Goal: Information Seeking & Learning: Check status

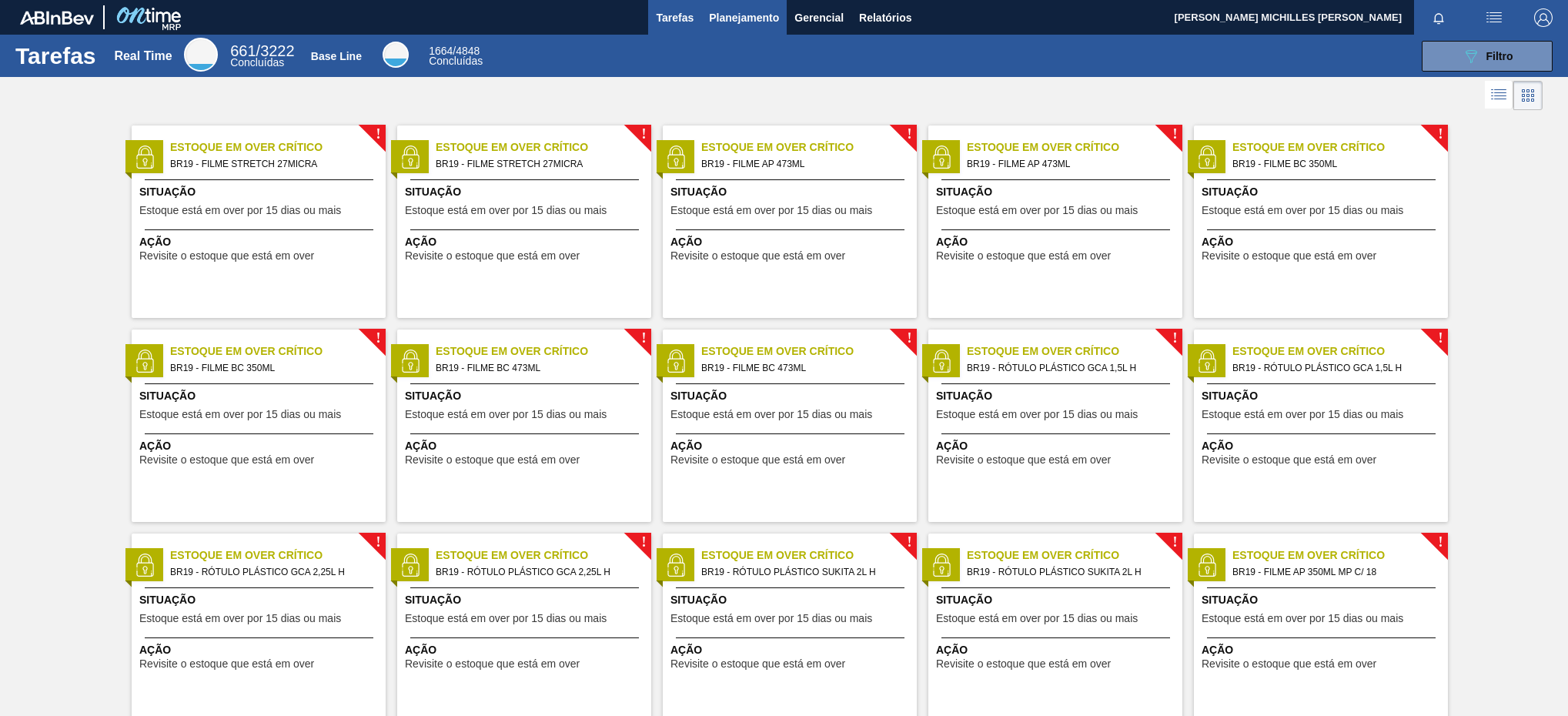
click at [770, 21] on span "Planejamento" at bounding box center [744, 18] width 70 height 18
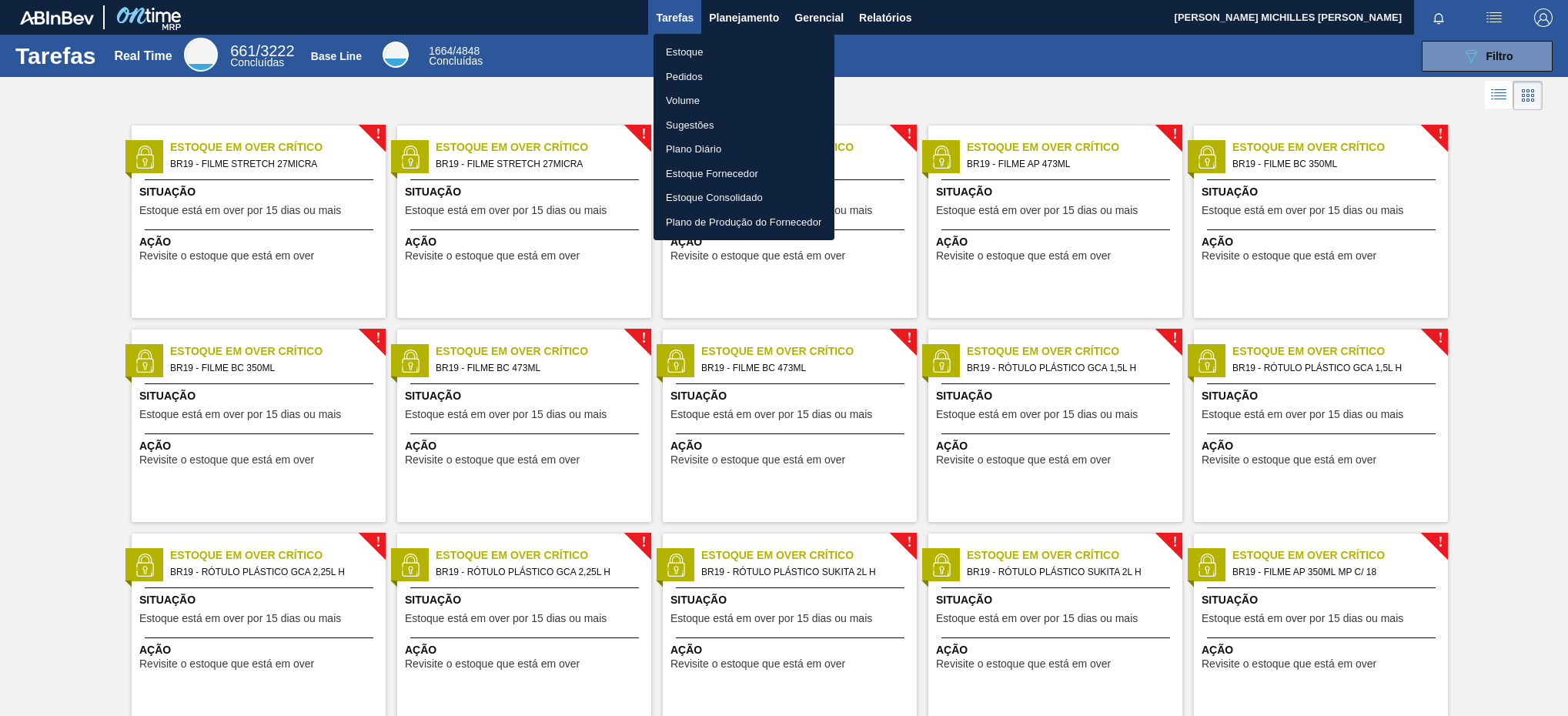
click at [762, 49] on li "Estoque" at bounding box center [744, 52] width 181 height 25
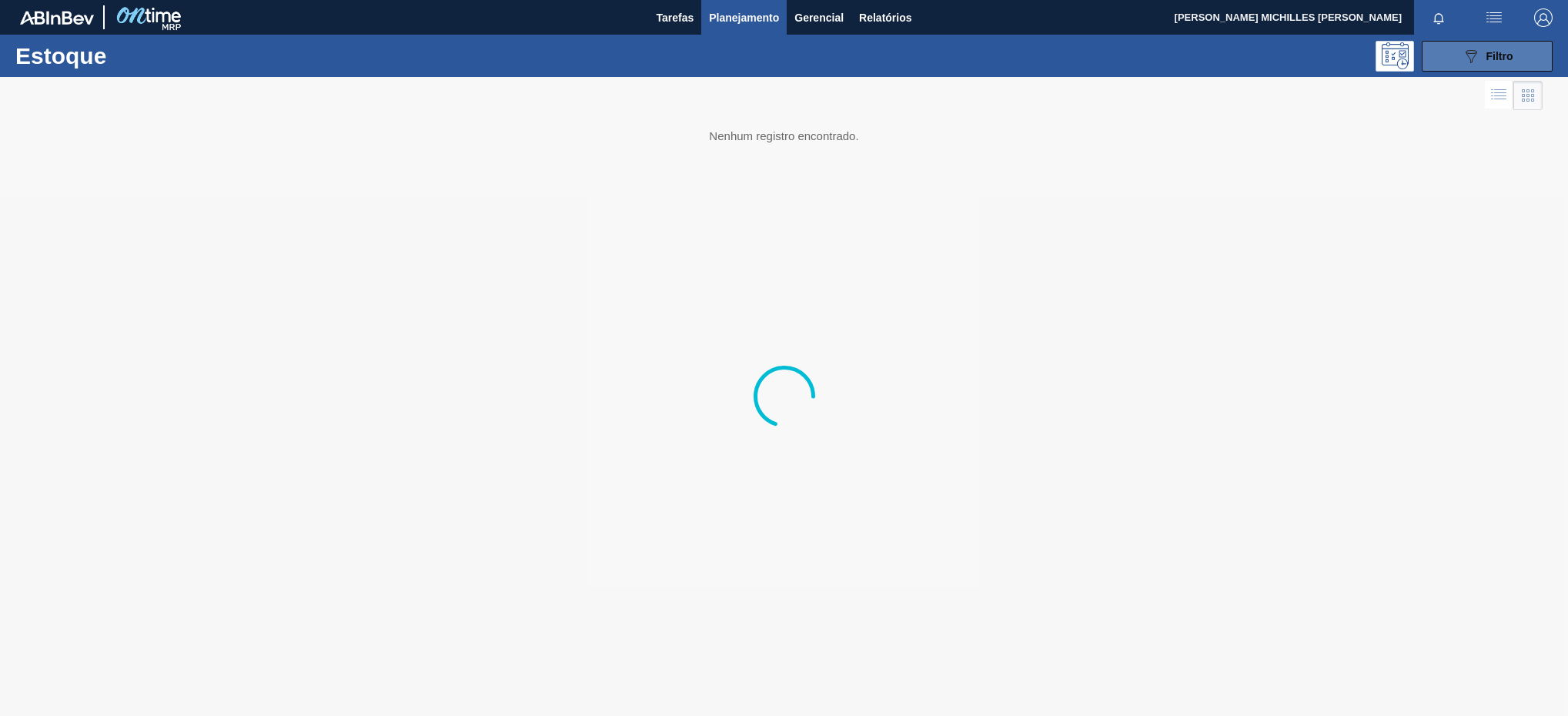
click at [1492, 55] on span "Filtro" at bounding box center [1499, 56] width 27 height 12
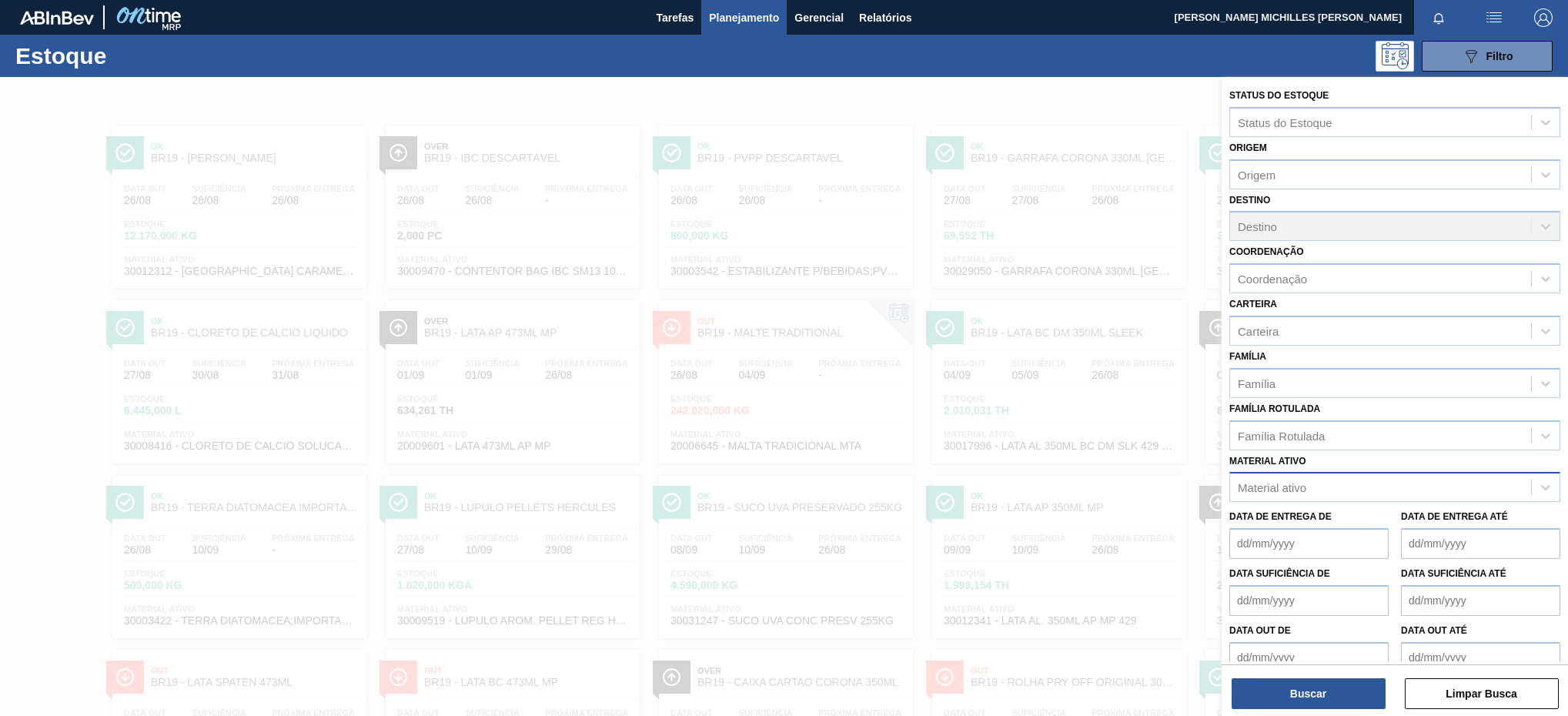
click at [1367, 489] on div "Material ativo" at bounding box center [1380, 487] width 301 height 22
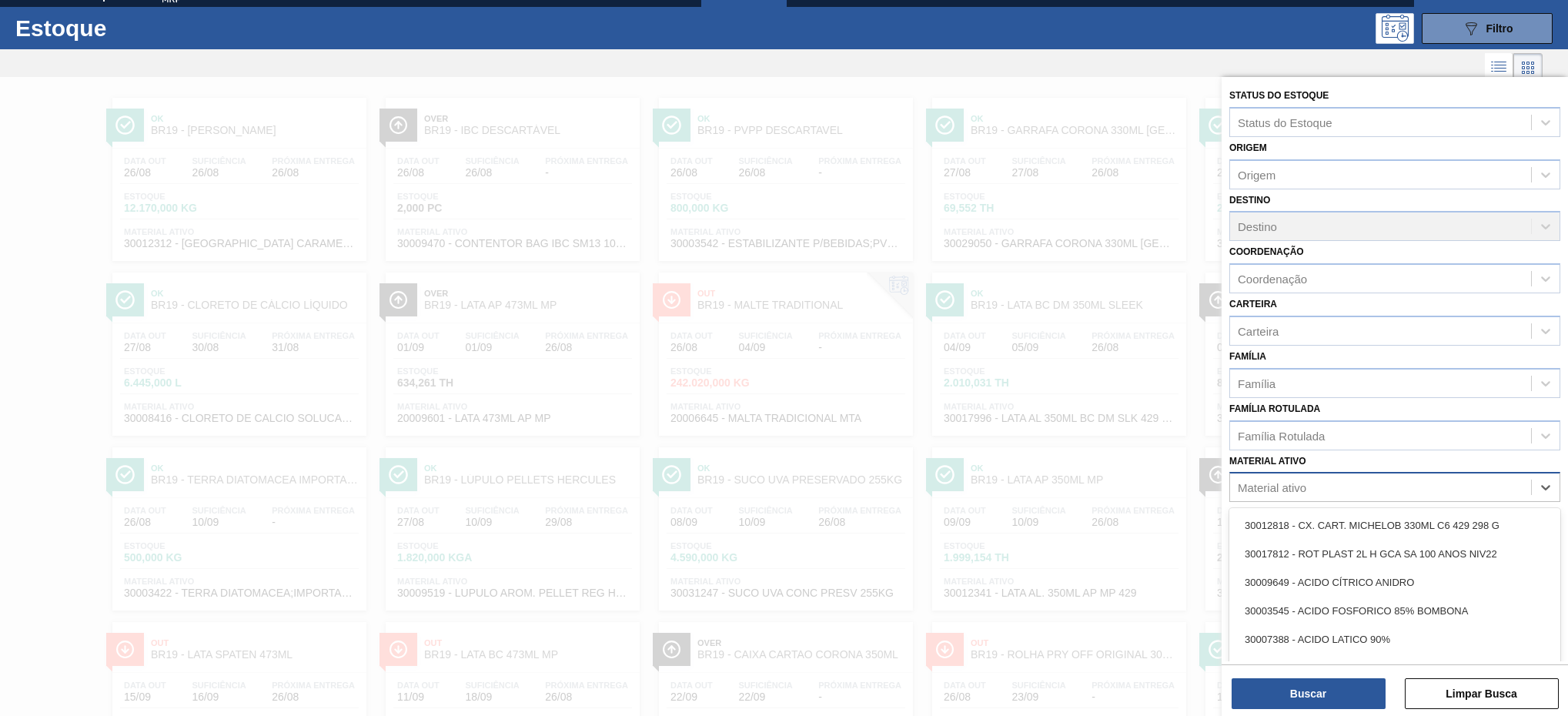
scroll to position [29, 0]
paste ativo "30012824"
type ativo "30012824"
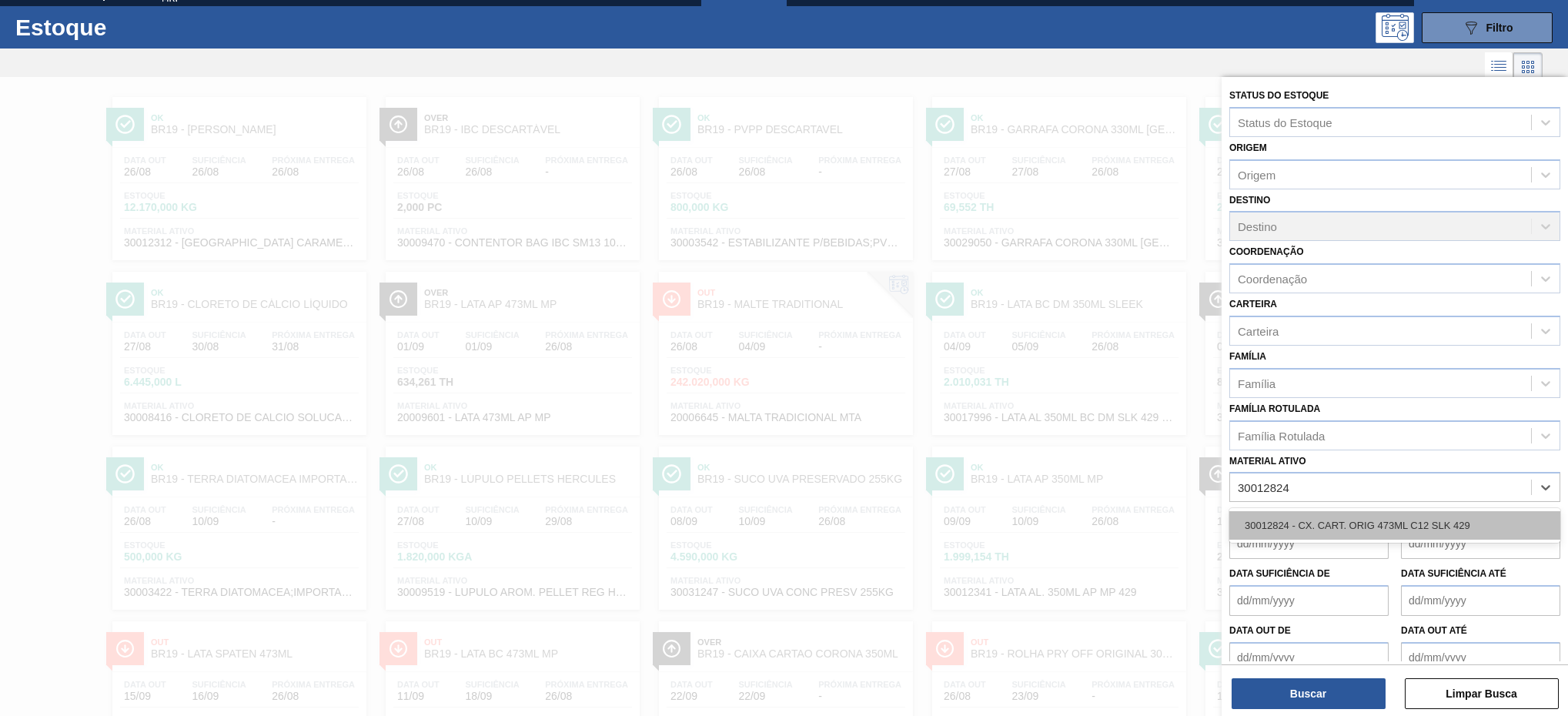
click at [1376, 526] on div "30012824 - CX. CART. ORIG 473ML C12 SLK 429" at bounding box center [1395, 525] width 331 height 29
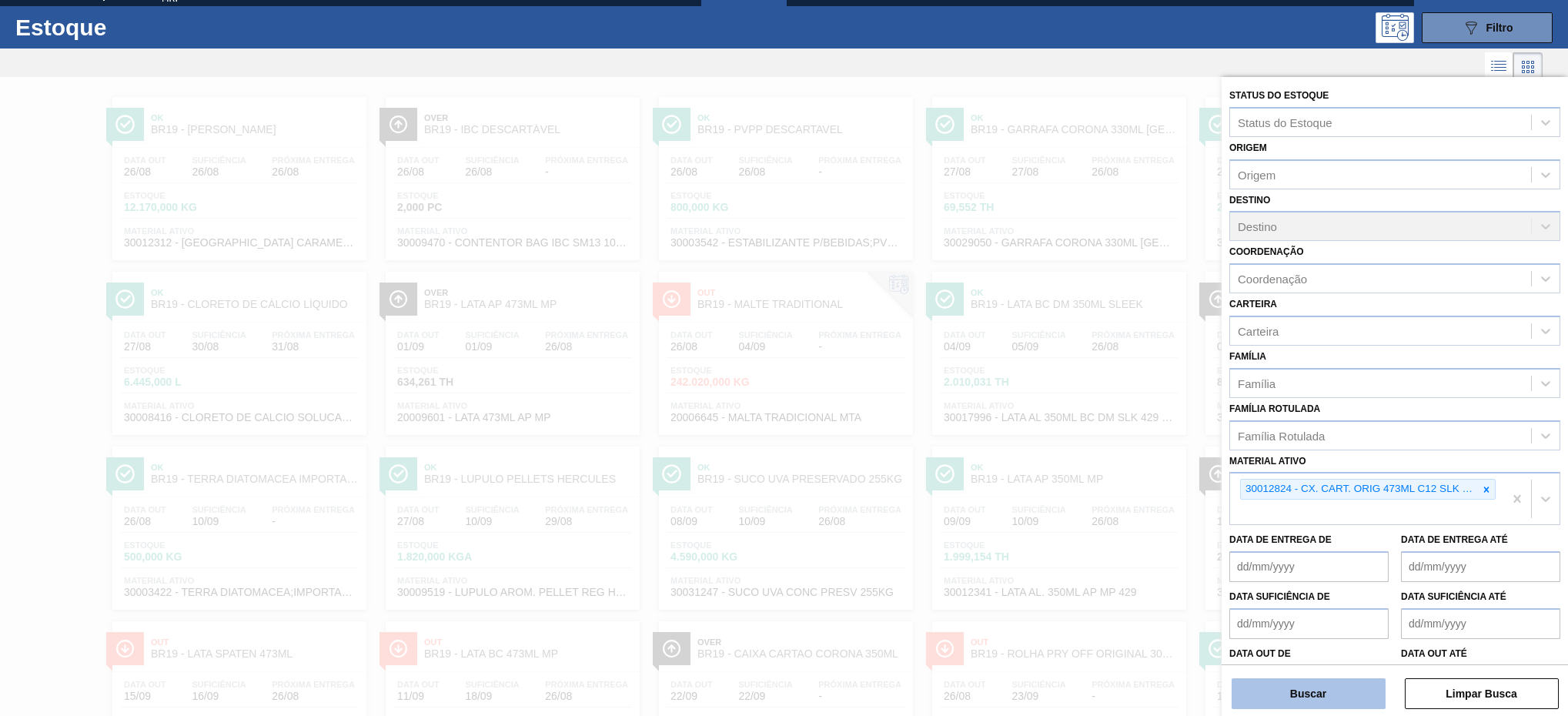
click at [1280, 698] on button "Buscar" at bounding box center [1308, 694] width 154 height 31
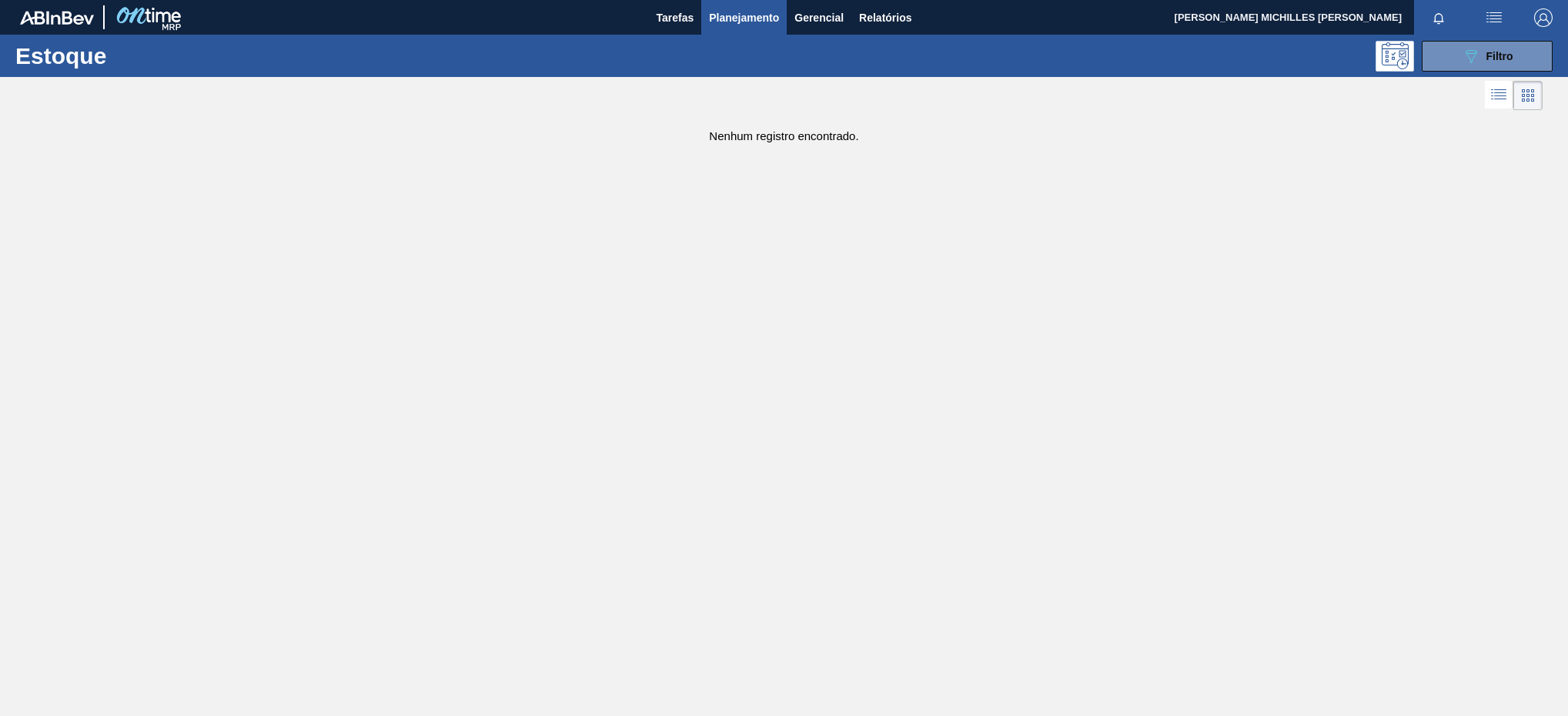
drag, startPoint x: 1471, startPoint y: 62, endPoint x: 1459, endPoint y: 86, distance: 26.8
click at [1472, 63] on icon "089F7B8B-B2A5-4AFE-B5C0-19BA573D28AC" at bounding box center [1471, 56] width 18 height 18
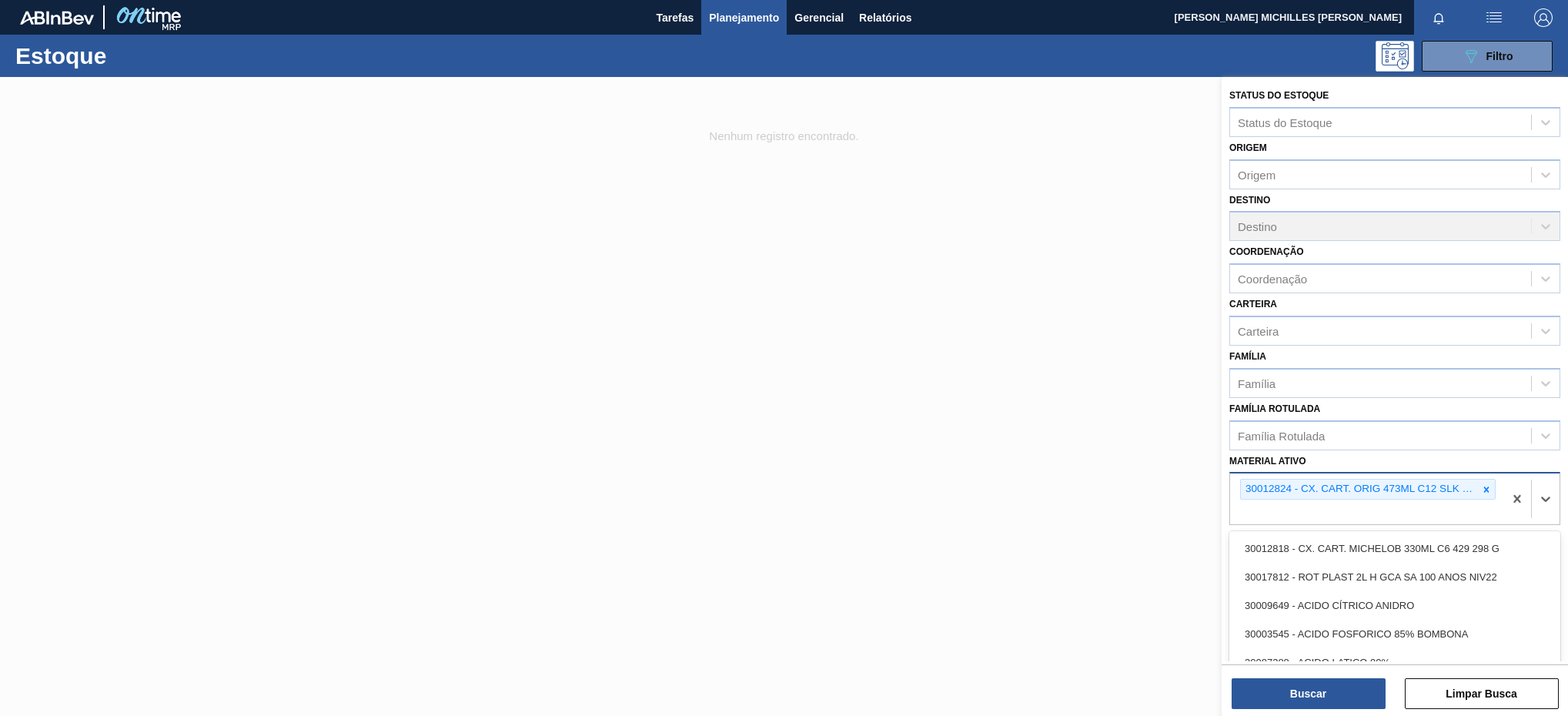
click at [1472, 515] on div "30012824 - CX. CART. ORIG 473ML C12 SLK 429" at bounding box center [1366, 499] width 274 height 51
paste ativo "30033883"
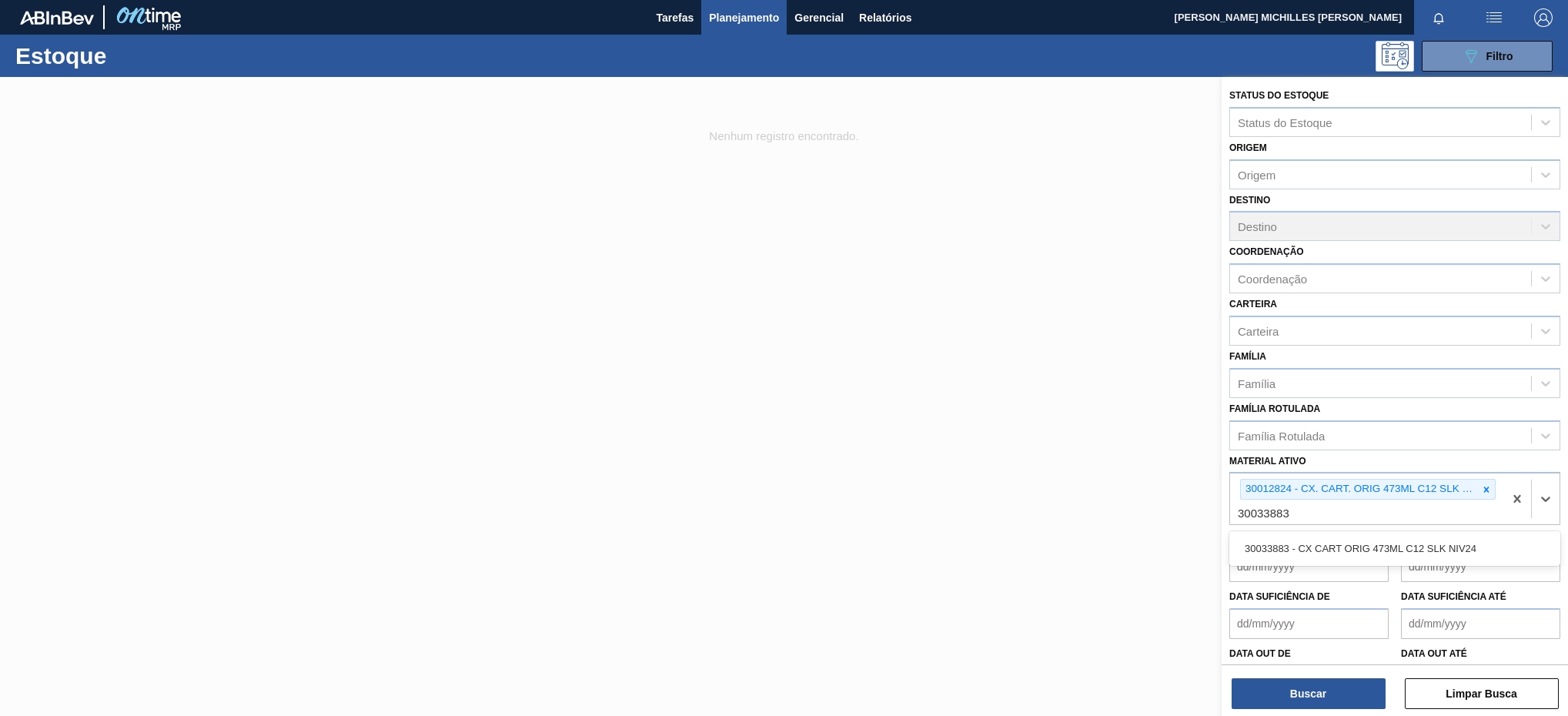
type ativo "30033883"
drag, startPoint x: 1427, startPoint y: 529, endPoint x: 1421, endPoint y: 550, distance: 21.8
click at [1425, 539] on div "Data de Entrega até" at bounding box center [1480, 555] width 159 height 53
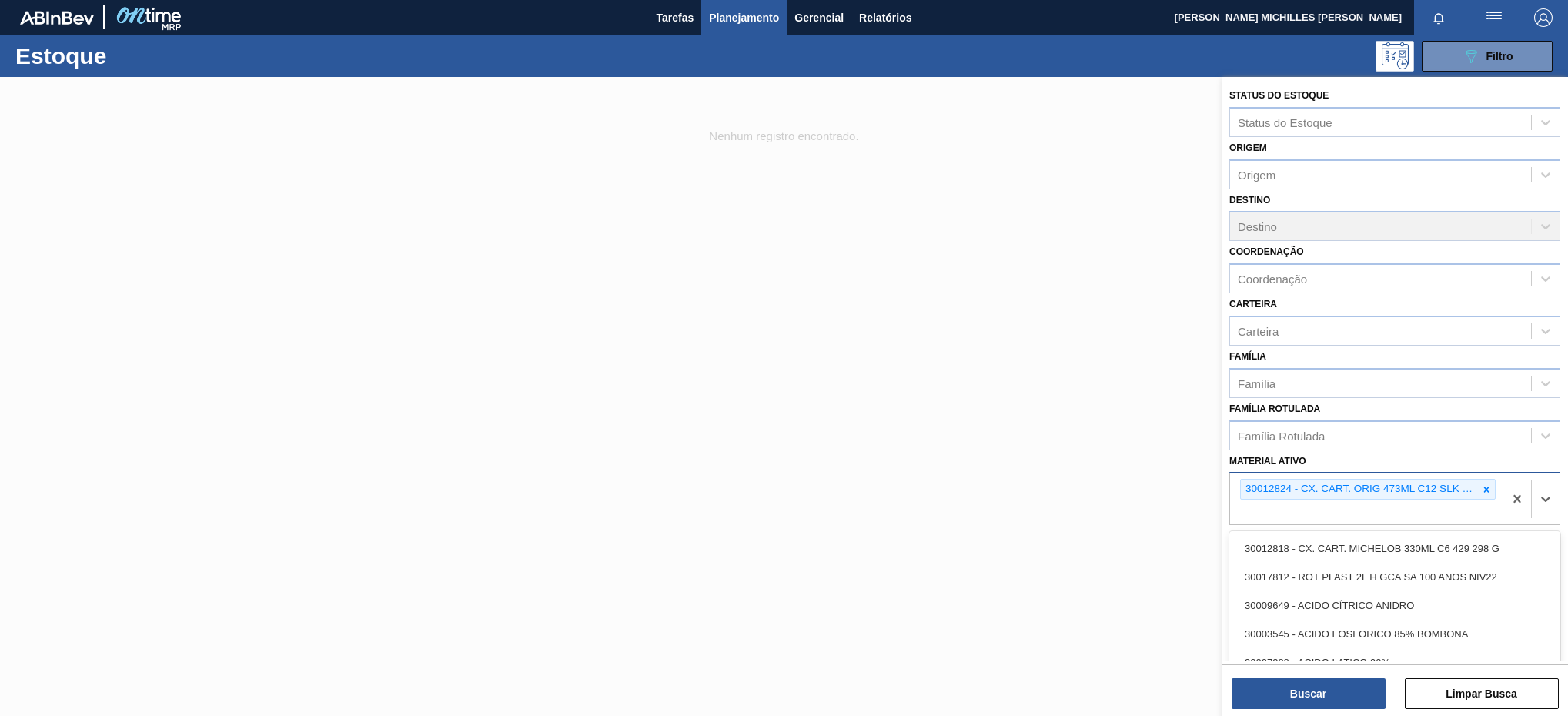
click at [1430, 506] on div "30012824 - CX. CART. ORIG 473ML C12 SLK 429" at bounding box center [1366, 499] width 274 height 51
paste ativo "30033883"
type ativo "30033883"
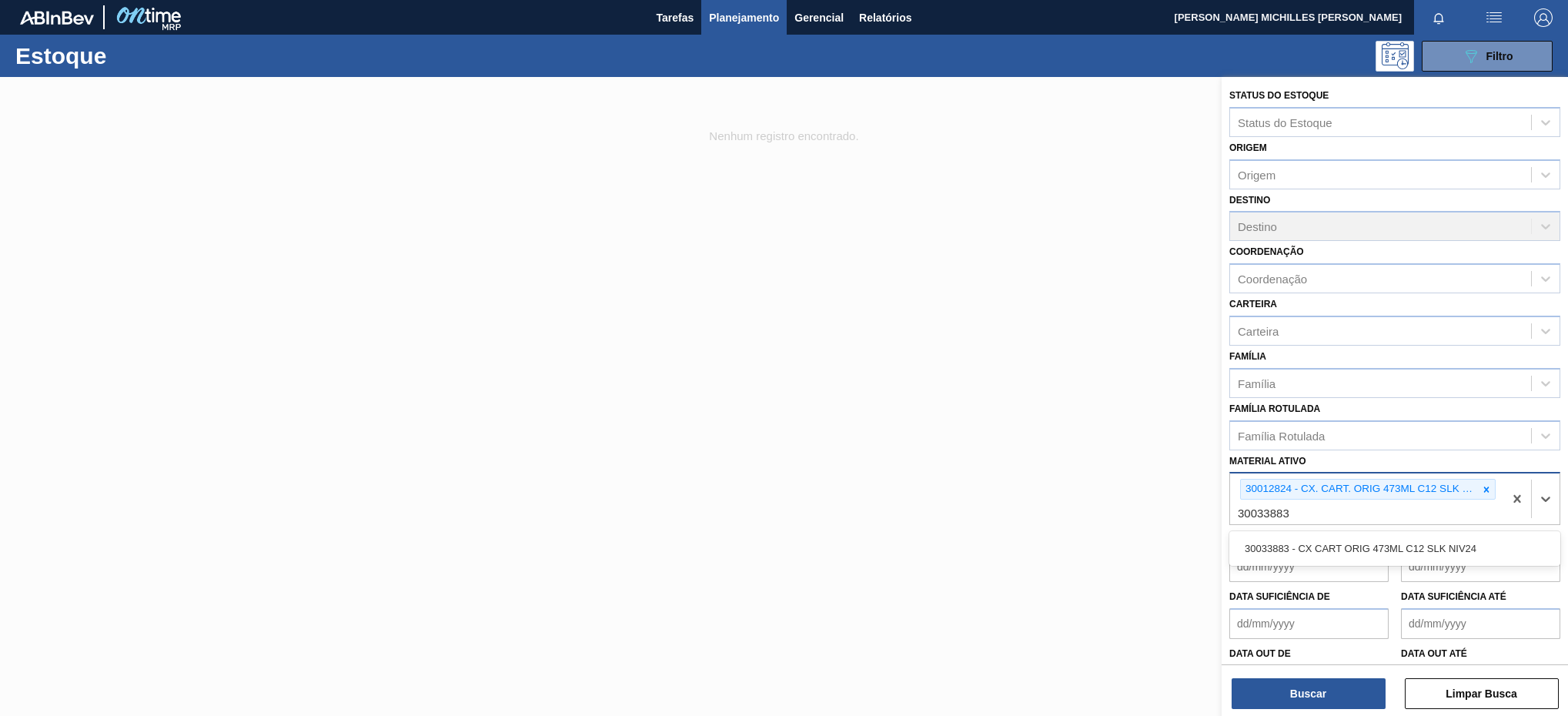
click at [1392, 536] on div "30033883 - CX CART ORIG 473ML C12 SLK NIV24" at bounding box center [1395, 548] width 331 height 29
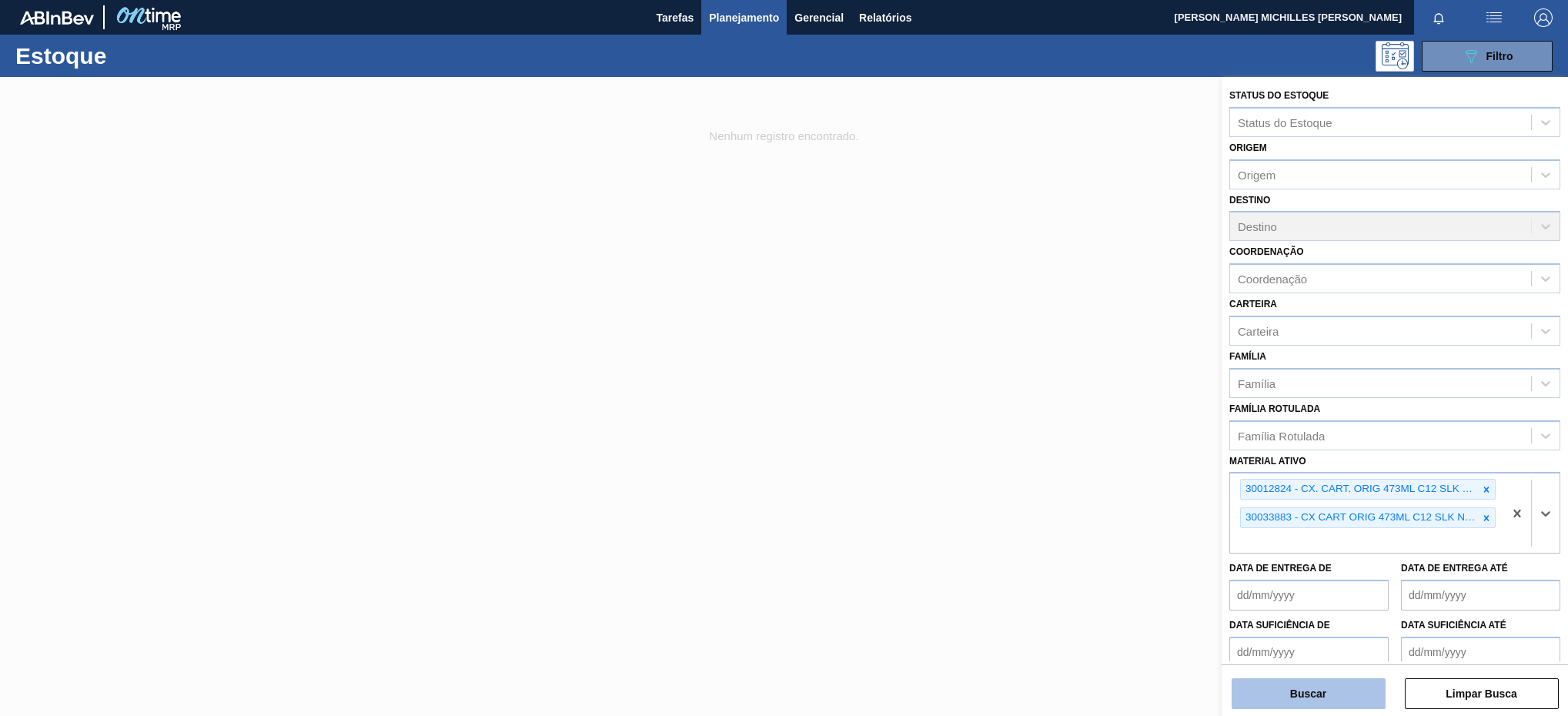
click at [1321, 681] on button "Buscar" at bounding box center [1308, 694] width 154 height 31
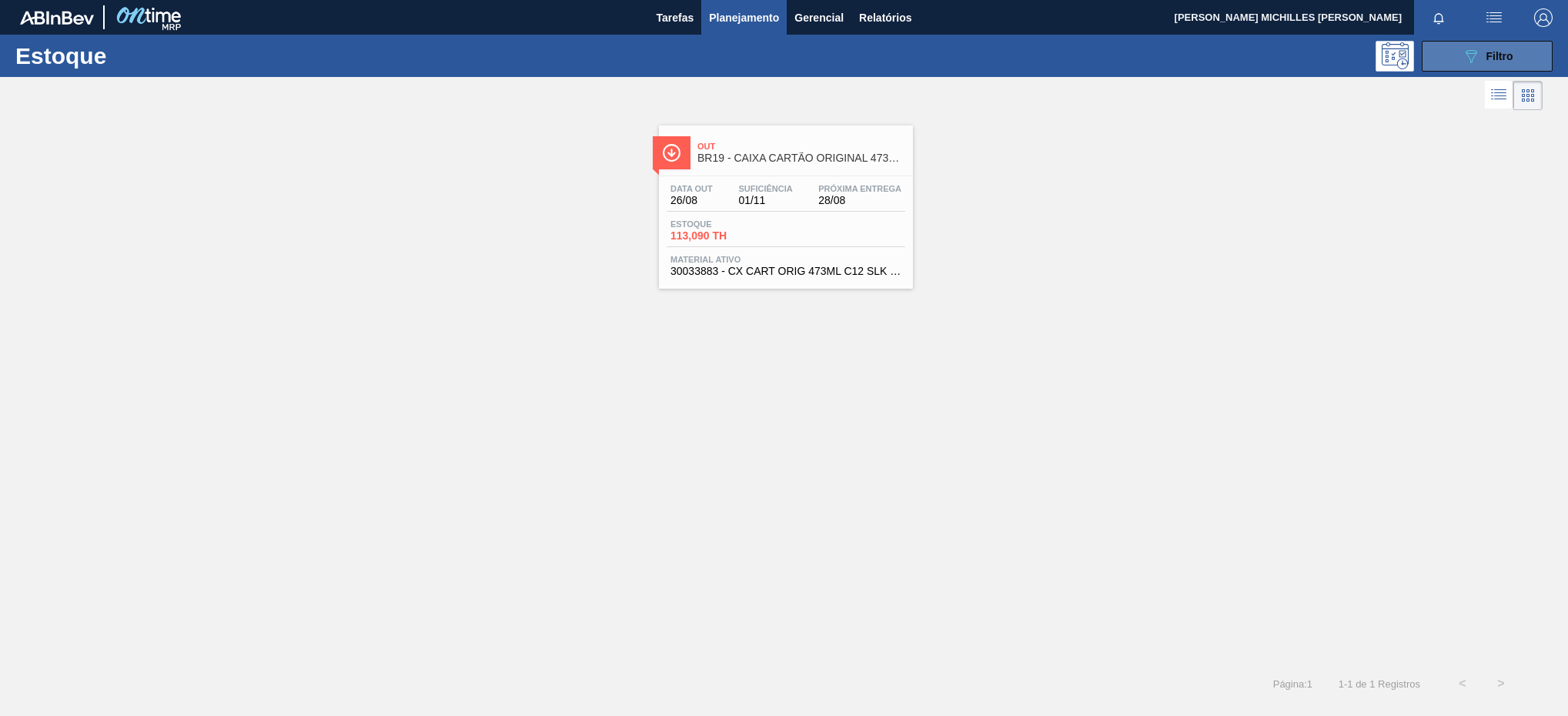
click at [1456, 63] on button "089F7B8B-B2A5-4AFE-B5C0-19BA573D28AC Filtro" at bounding box center [1487, 56] width 131 height 31
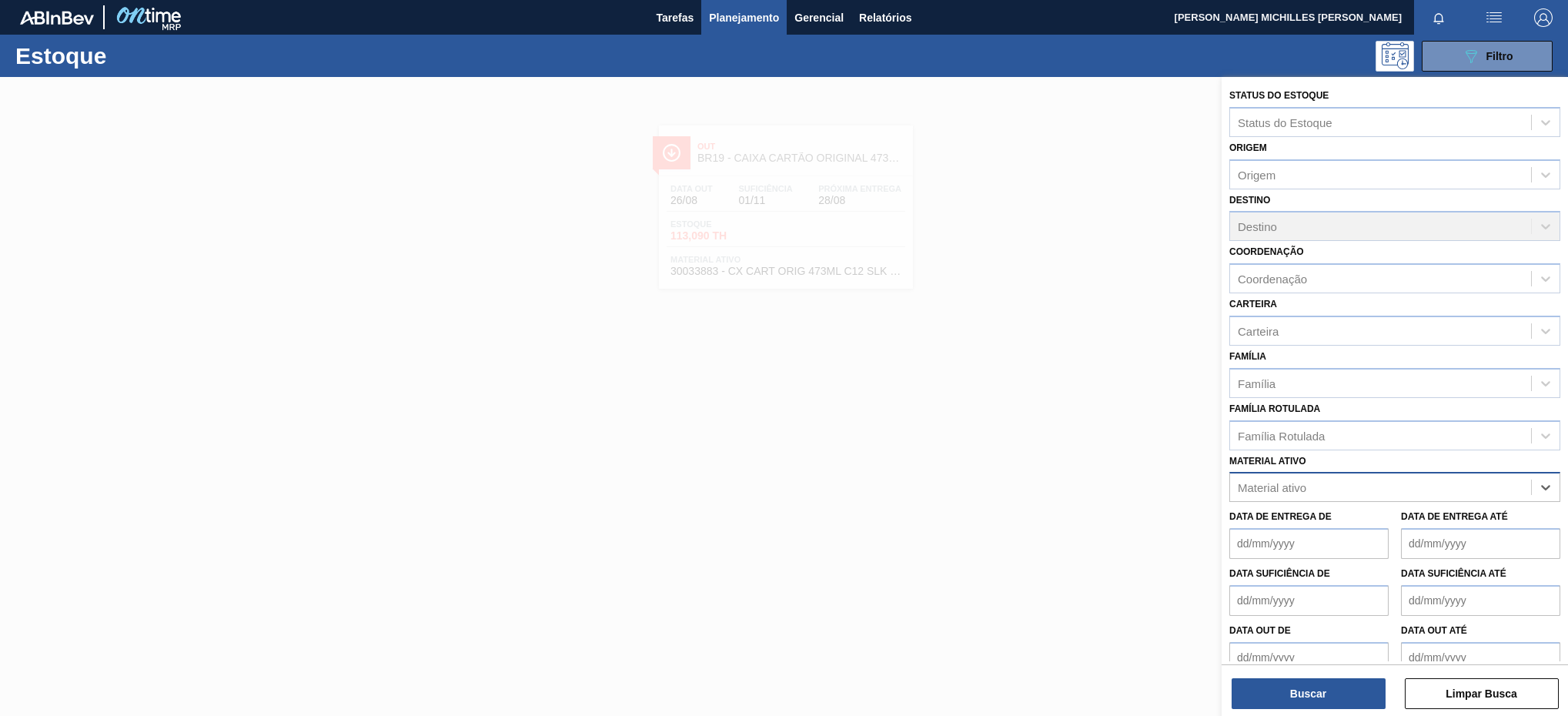
paste ativo "20005438"
type ativo "20005438"
drag, startPoint x: 1462, startPoint y: 517, endPoint x: 1451, endPoint y: 538, distance: 23.7
click at [1460, 518] on div "20005438 - ROT FRONT ORIGINAL 1L 429 CX27MIL" at bounding box center [1395, 525] width 331 height 29
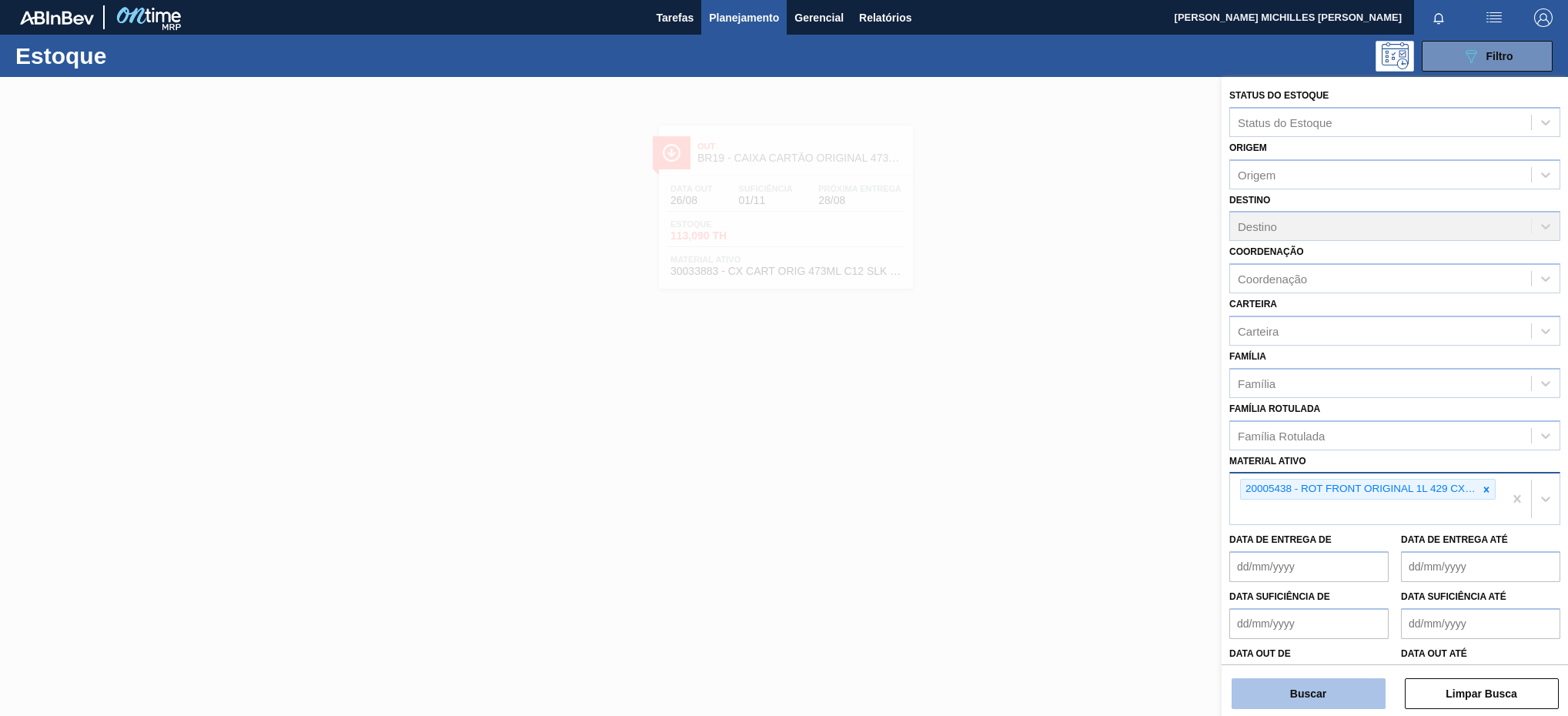
click at [1360, 691] on button "Buscar" at bounding box center [1308, 694] width 154 height 31
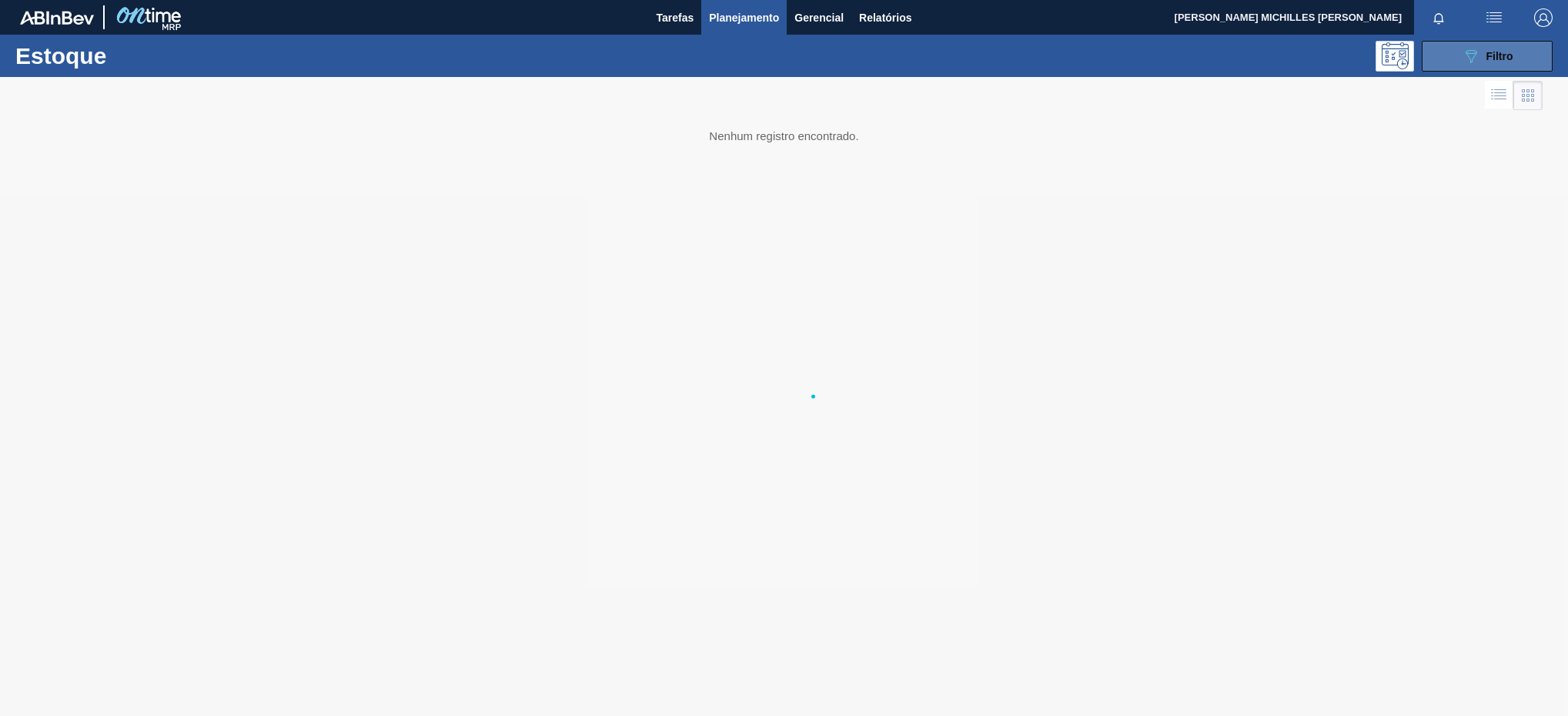
click at [1504, 56] on span "Filtro" at bounding box center [1499, 56] width 27 height 12
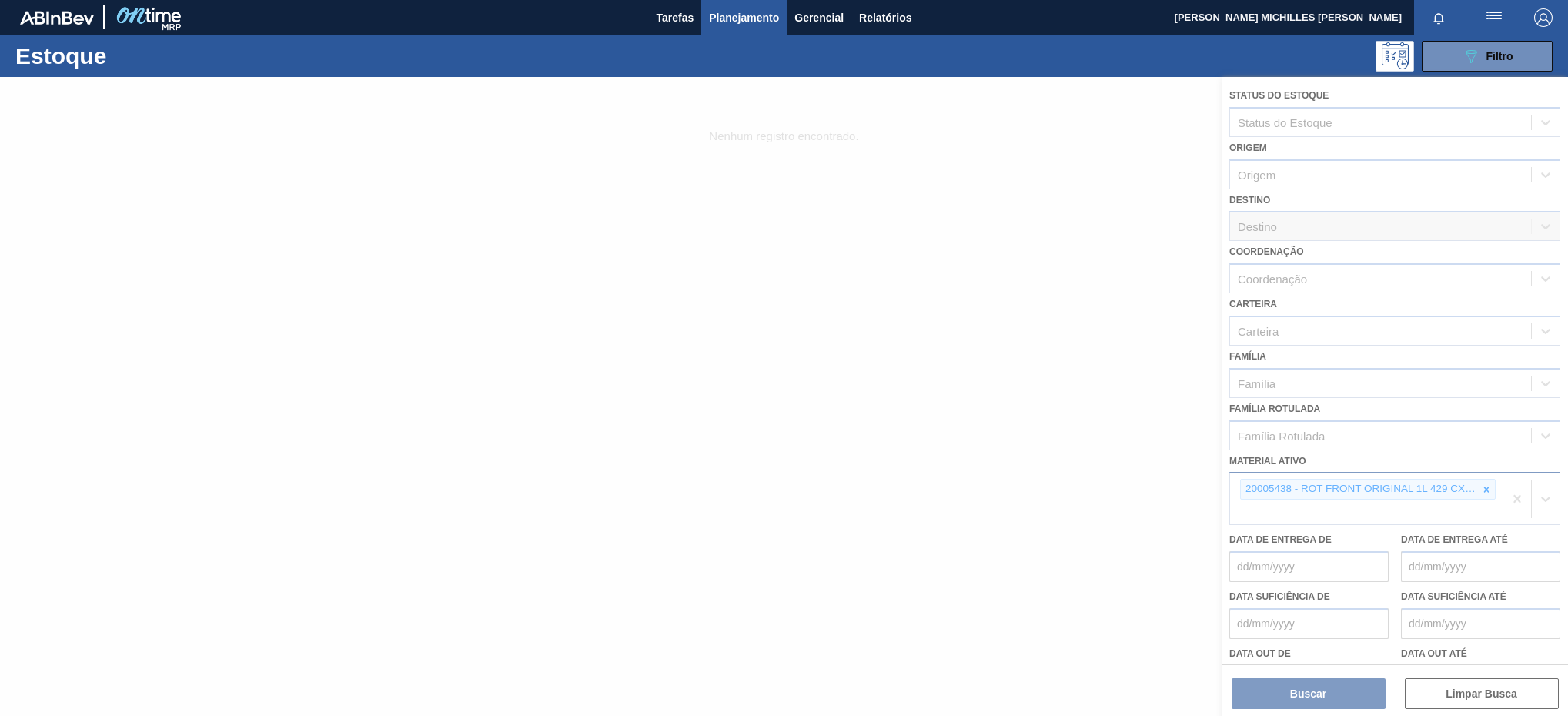
click at [1469, 513] on div at bounding box center [784, 396] width 1568 height 639
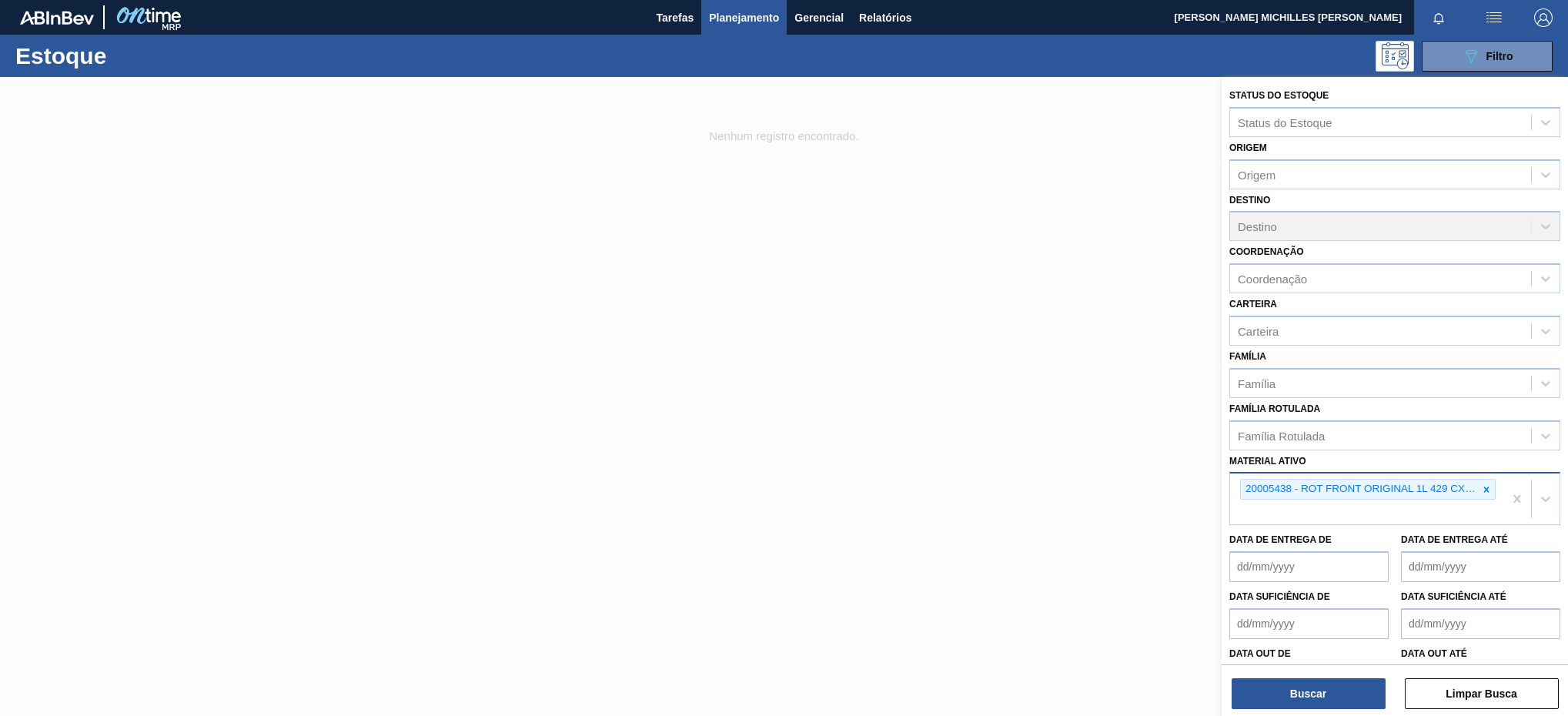
click at [1310, 77] on div "Status do Estoque Status do Estoque Origem Origem Destino Destino Coordenação C…" at bounding box center [1395, 390] width 347 height 627
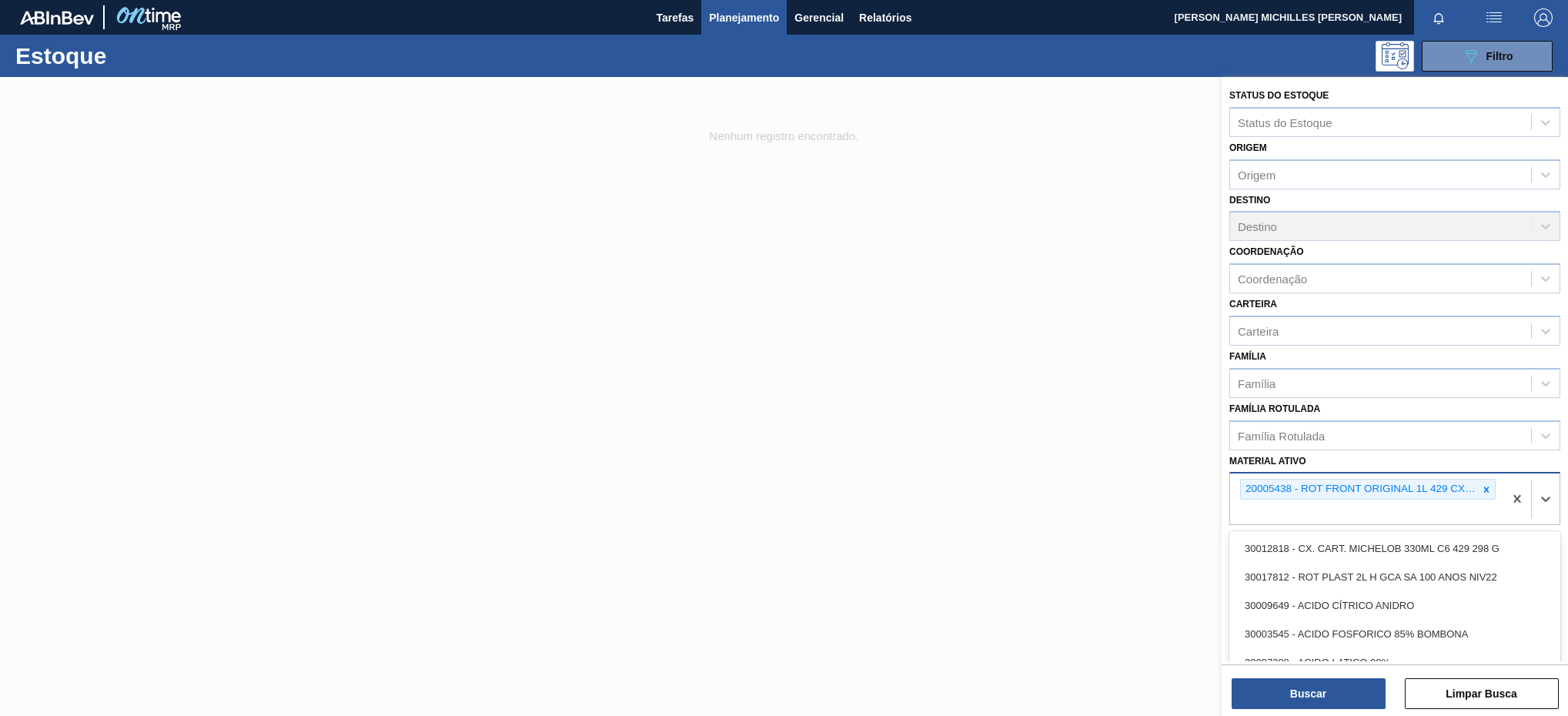
click at [1361, 518] on div "20005438 - ROT FRONT ORIGINAL 1L 429 CX27MIL" at bounding box center [1366, 499] width 274 height 51
paste ativo "20009255"
type ativo "20009255"
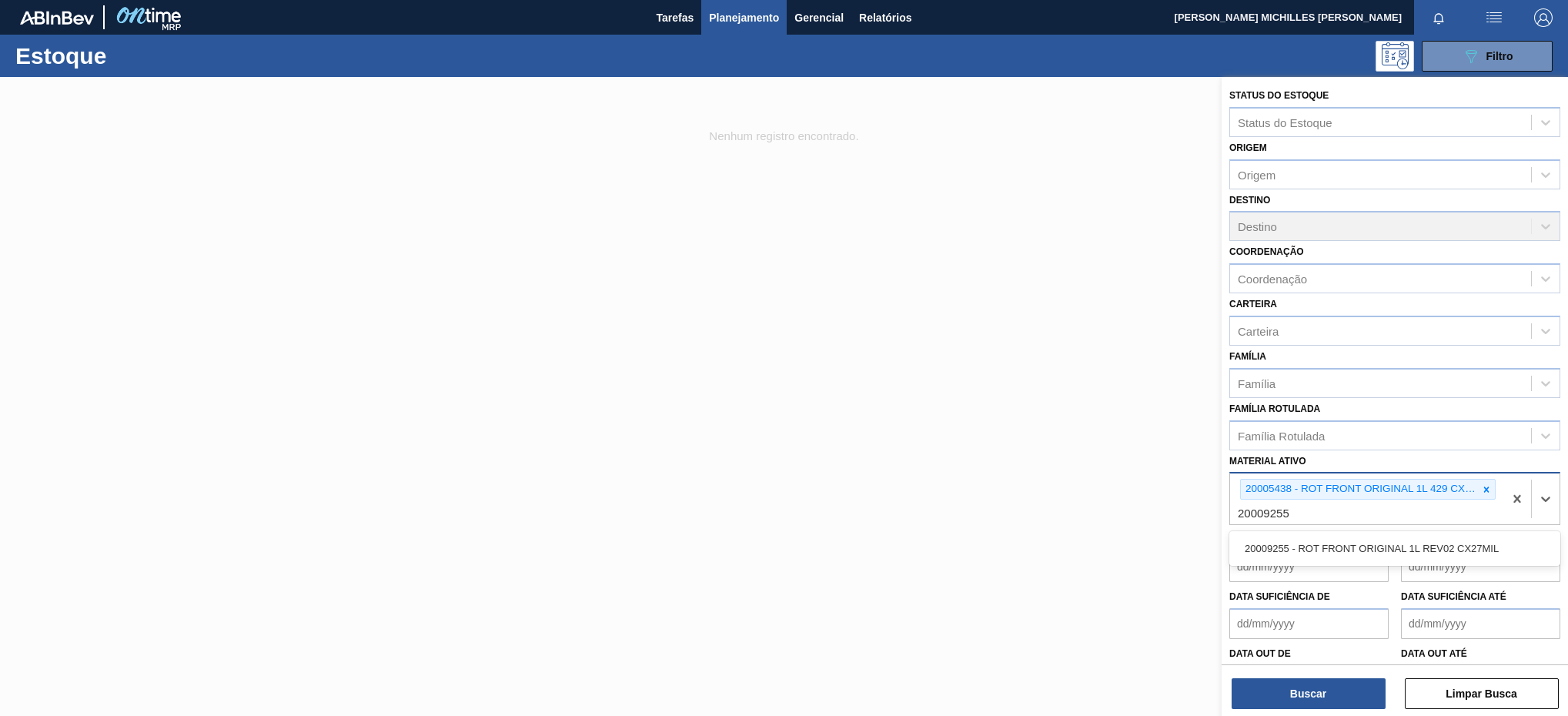
click at [1356, 547] on div "20009255 - ROT FRONT ORIGINAL 1L REV02 CX27MIL" at bounding box center [1395, 548] width 331 height 29
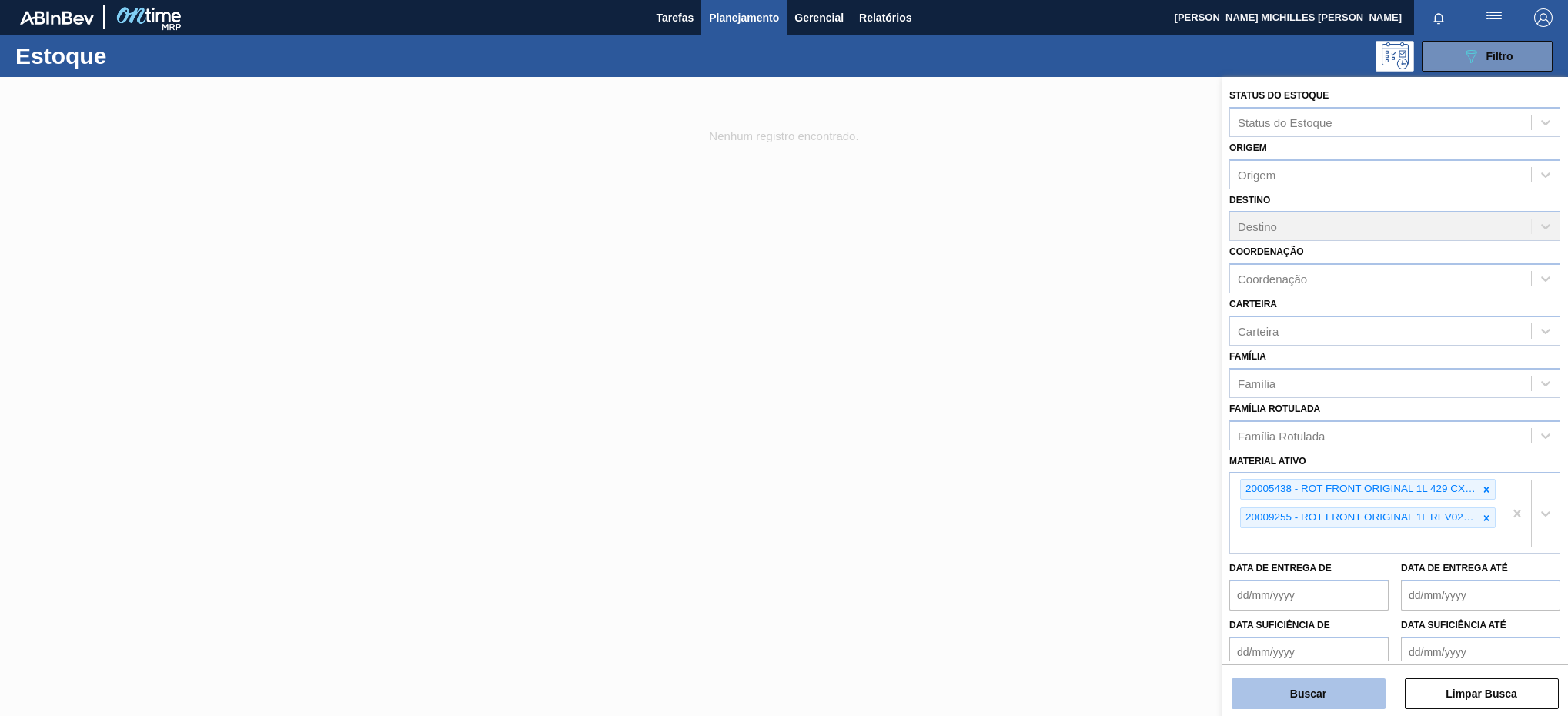
click at [1368, 680] on button "Buscar" at bounding box center [1308, 694] width 154 height 31
